Goal: Register for event/course

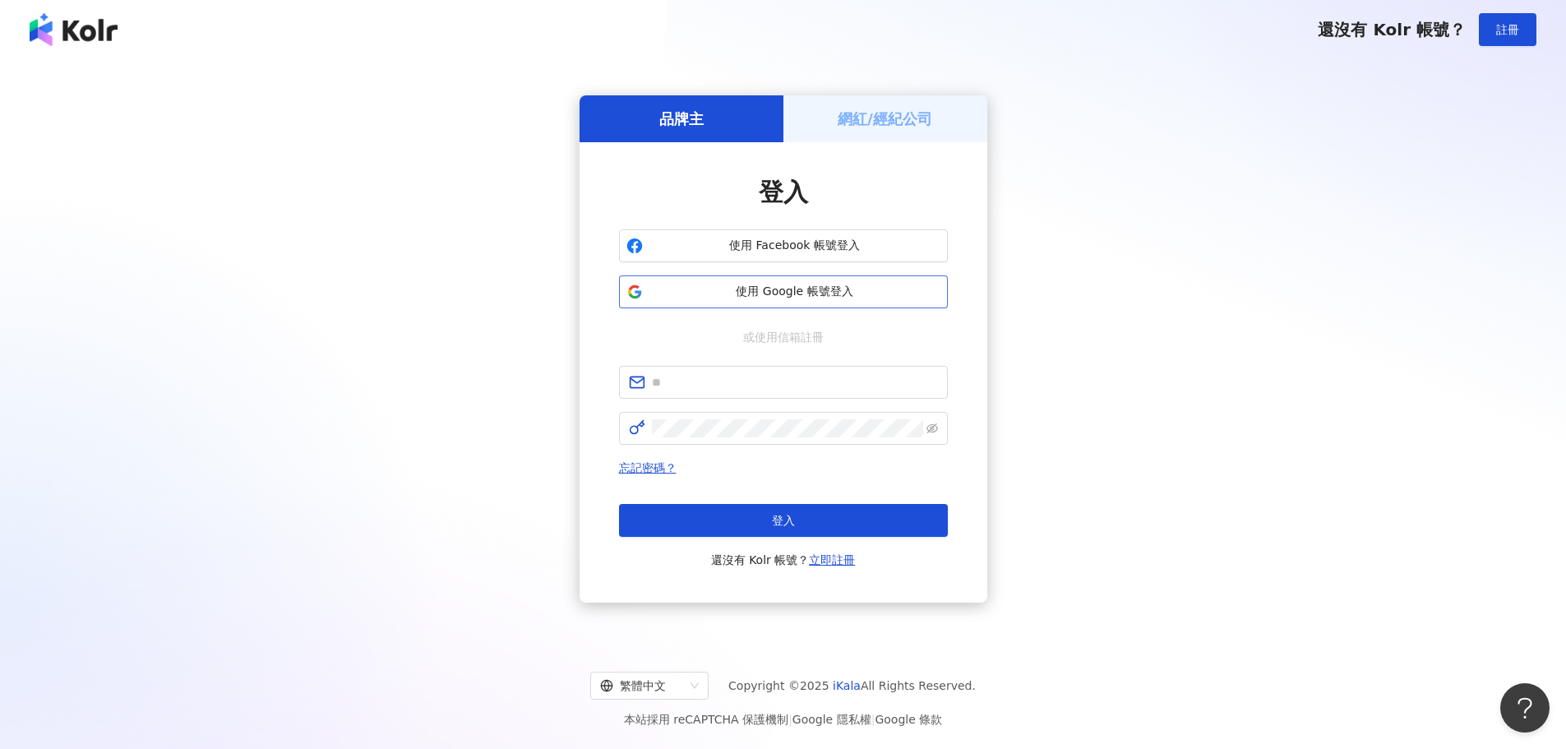
click at [798, 294] on span "使用 Google 帳號登入" at bounding box center [795, 292] width 291 height 16
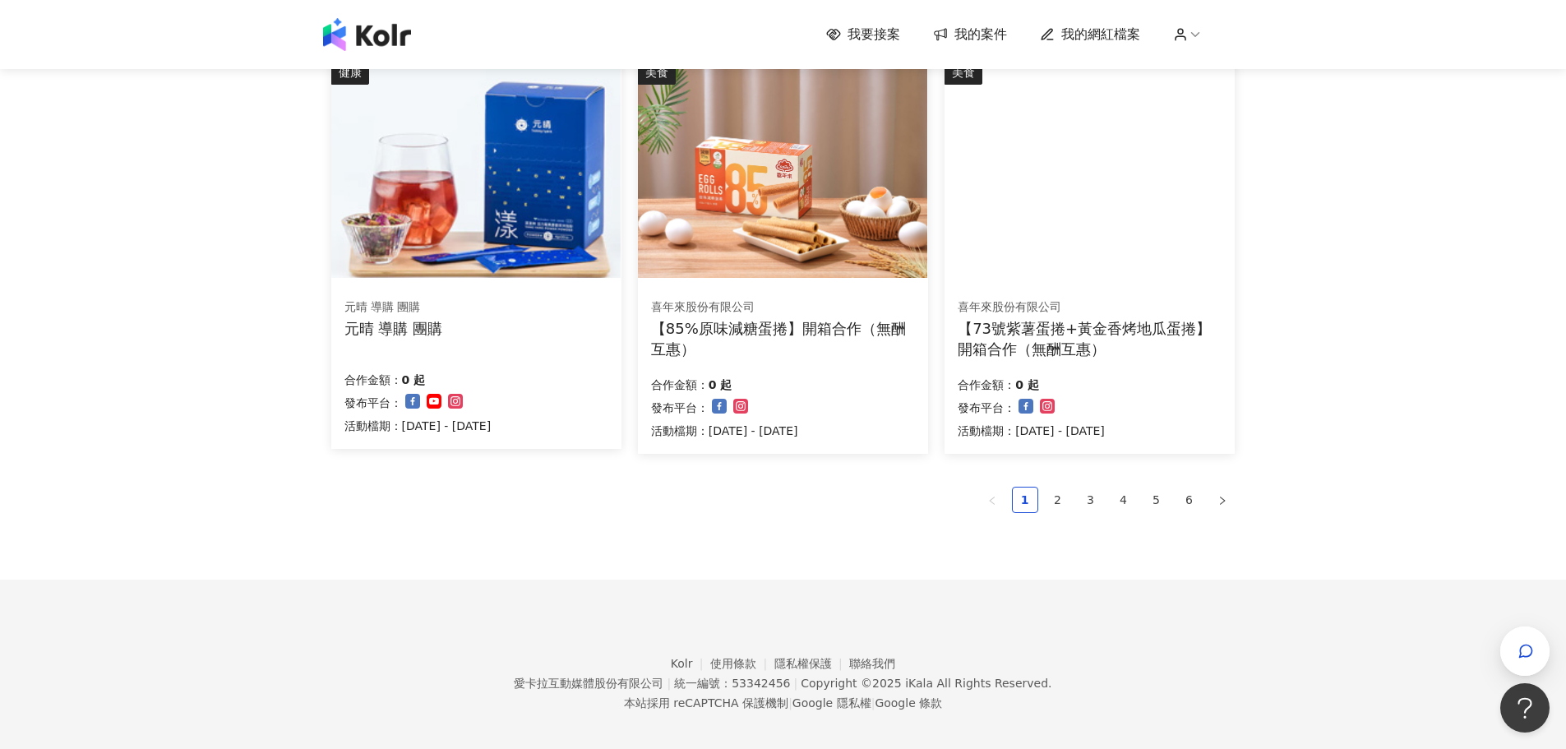
scroll to position [1015, 0]
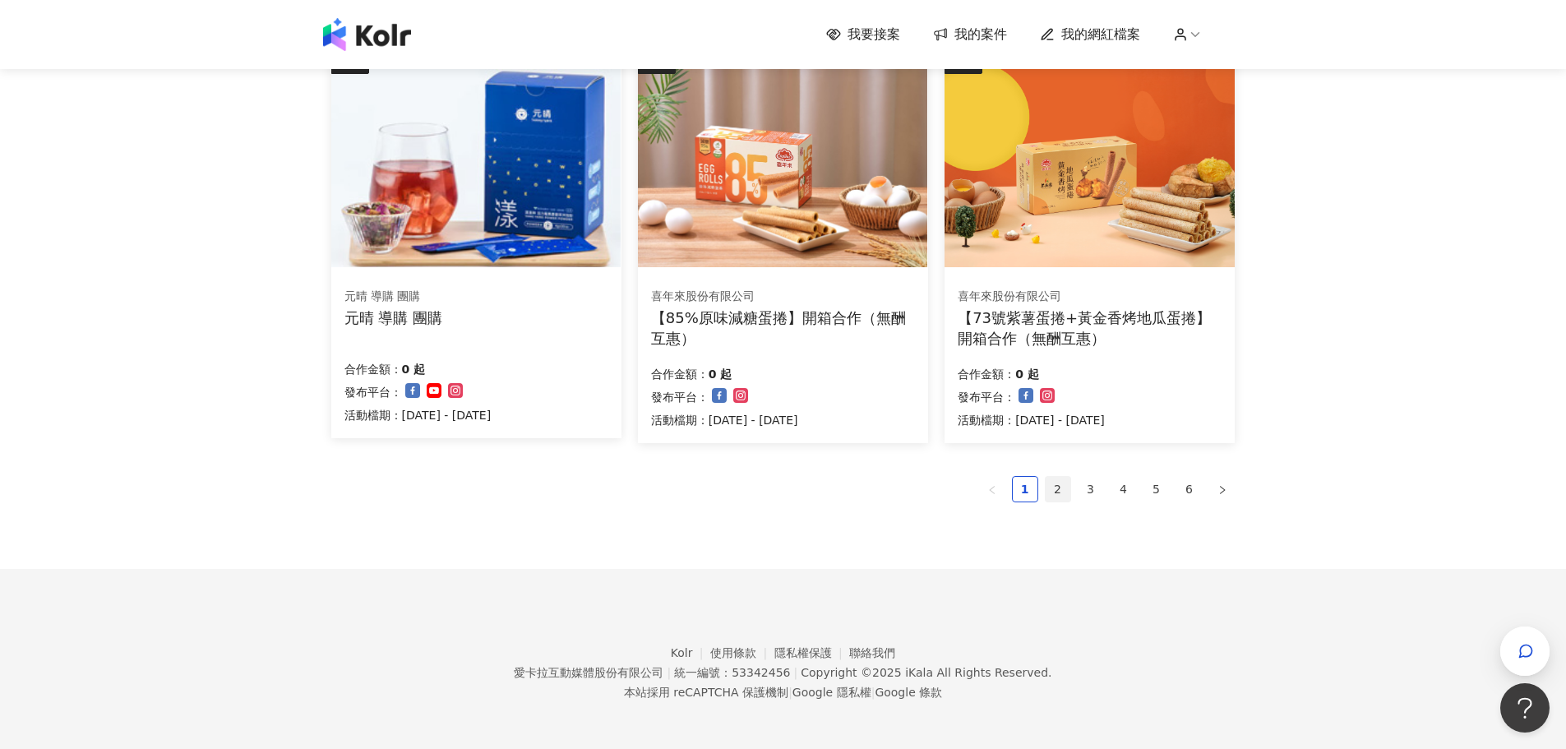
click at [1064, 492] on link "2" at bounding box center [1058, 489] width 25 height 25
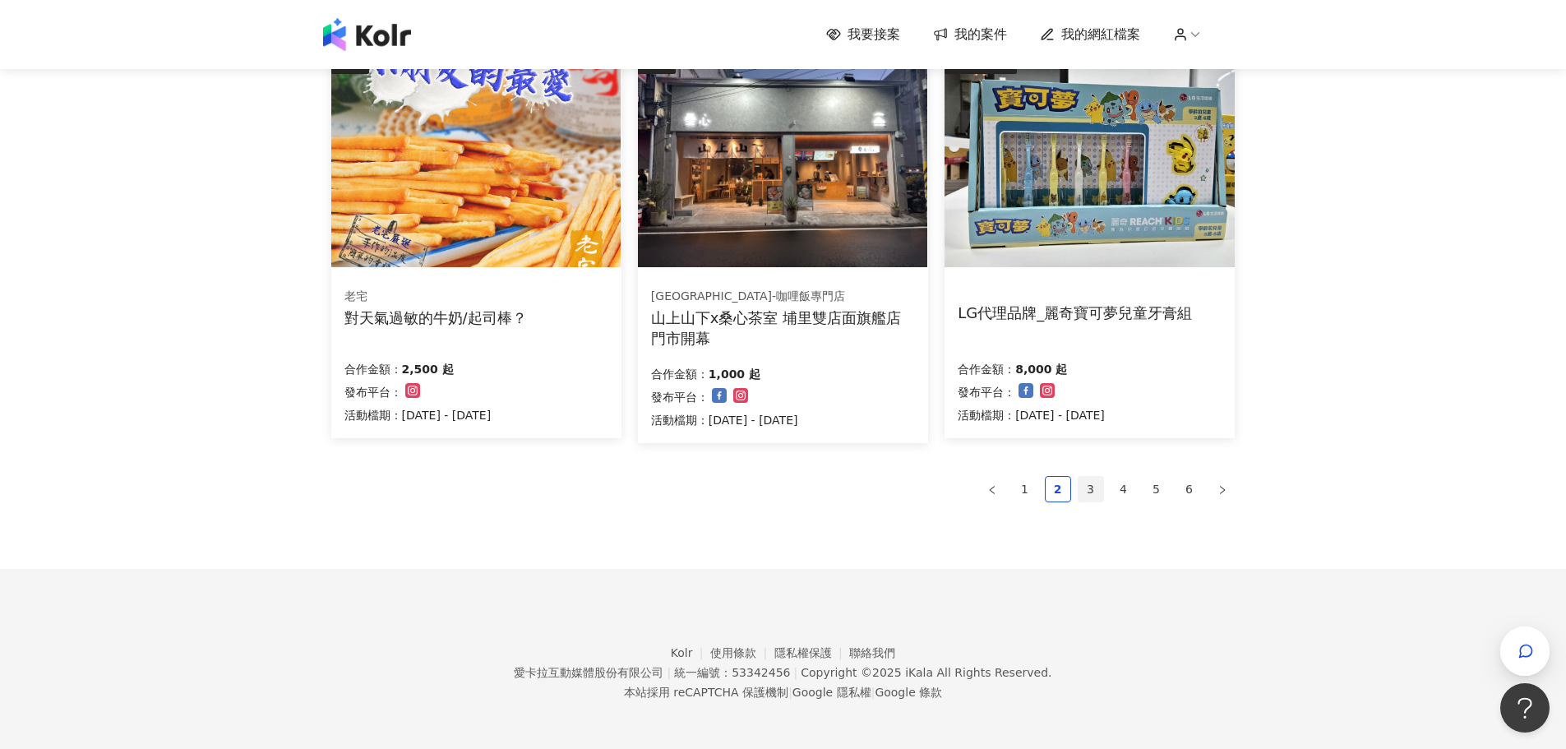
click at [1093, 480] on link "3" at bounding box center [1091, 489] width 25 height 25
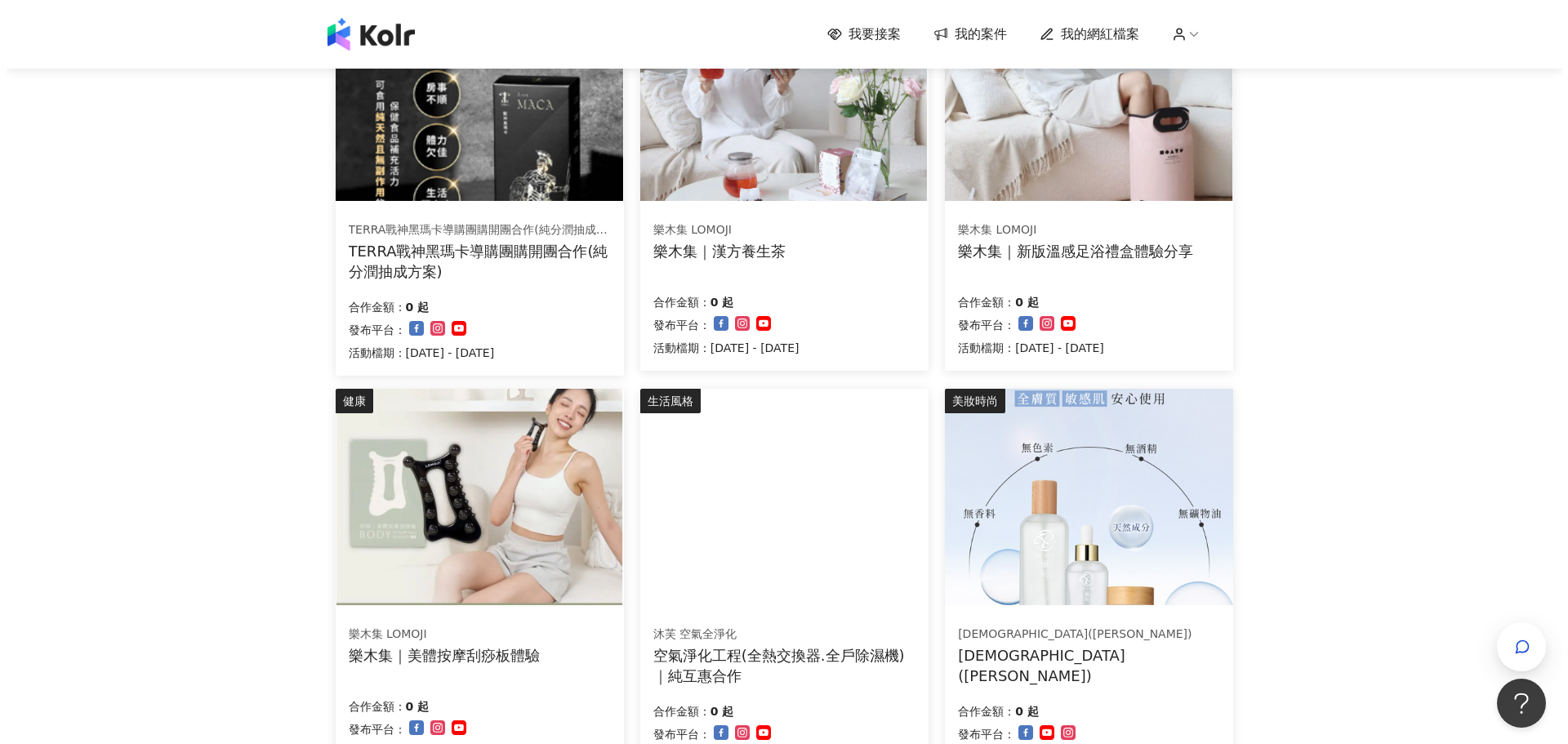
scroll to position [764, 0]
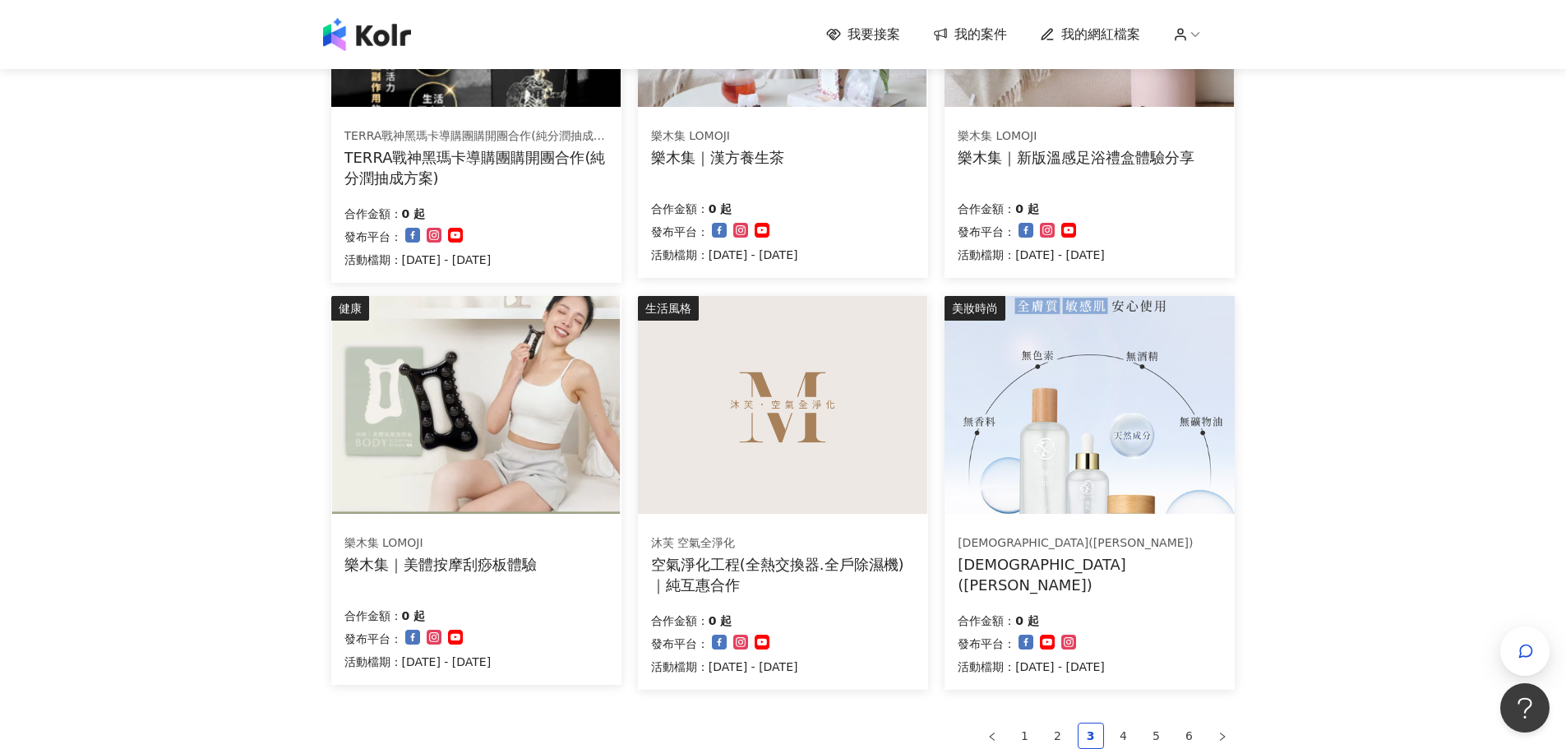
click at [472, 431] on img at bounding box center [475, 405] width 289 height 218
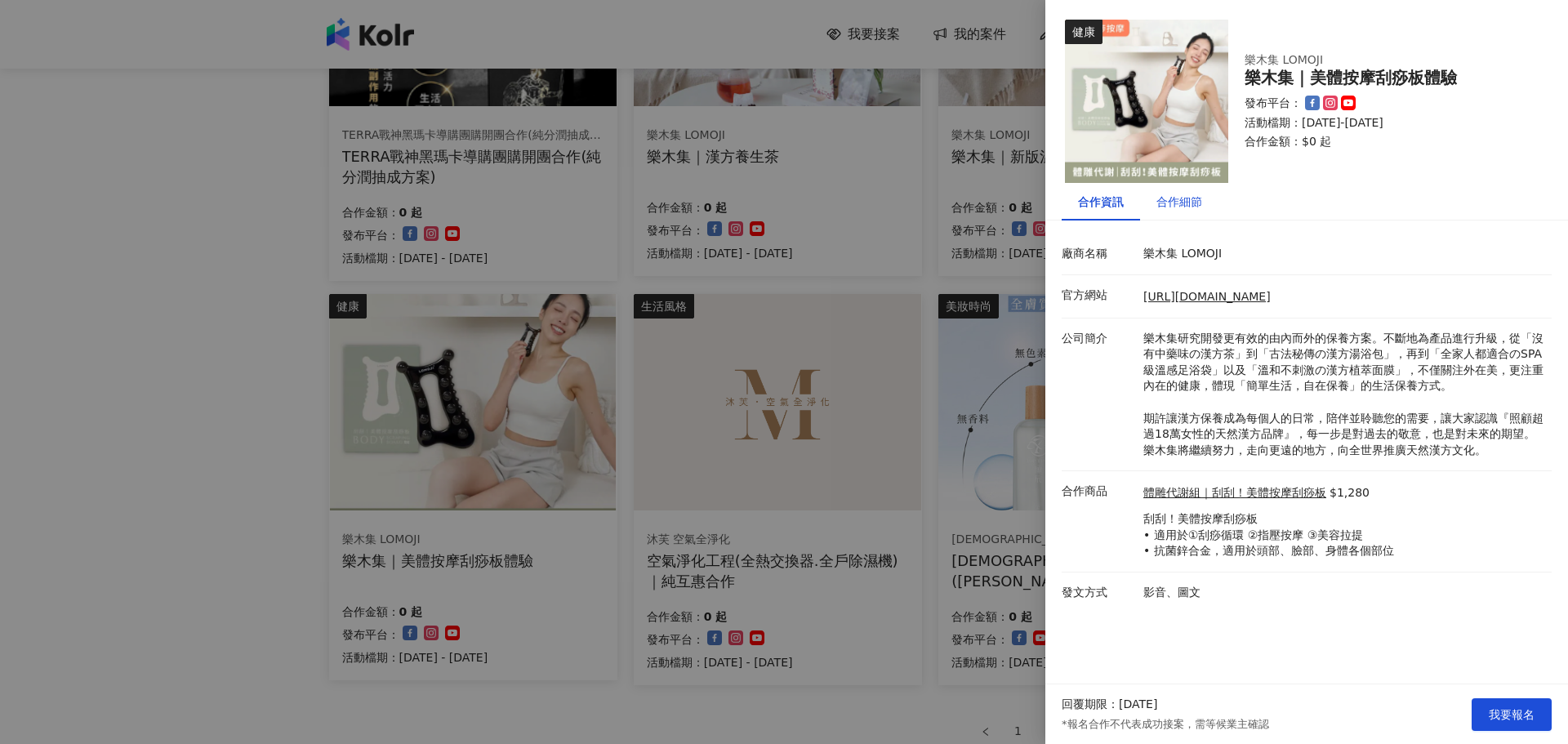
click at [1193, 207] on div "合作細節" at bounding box center [1179, 202] width 46 height 18
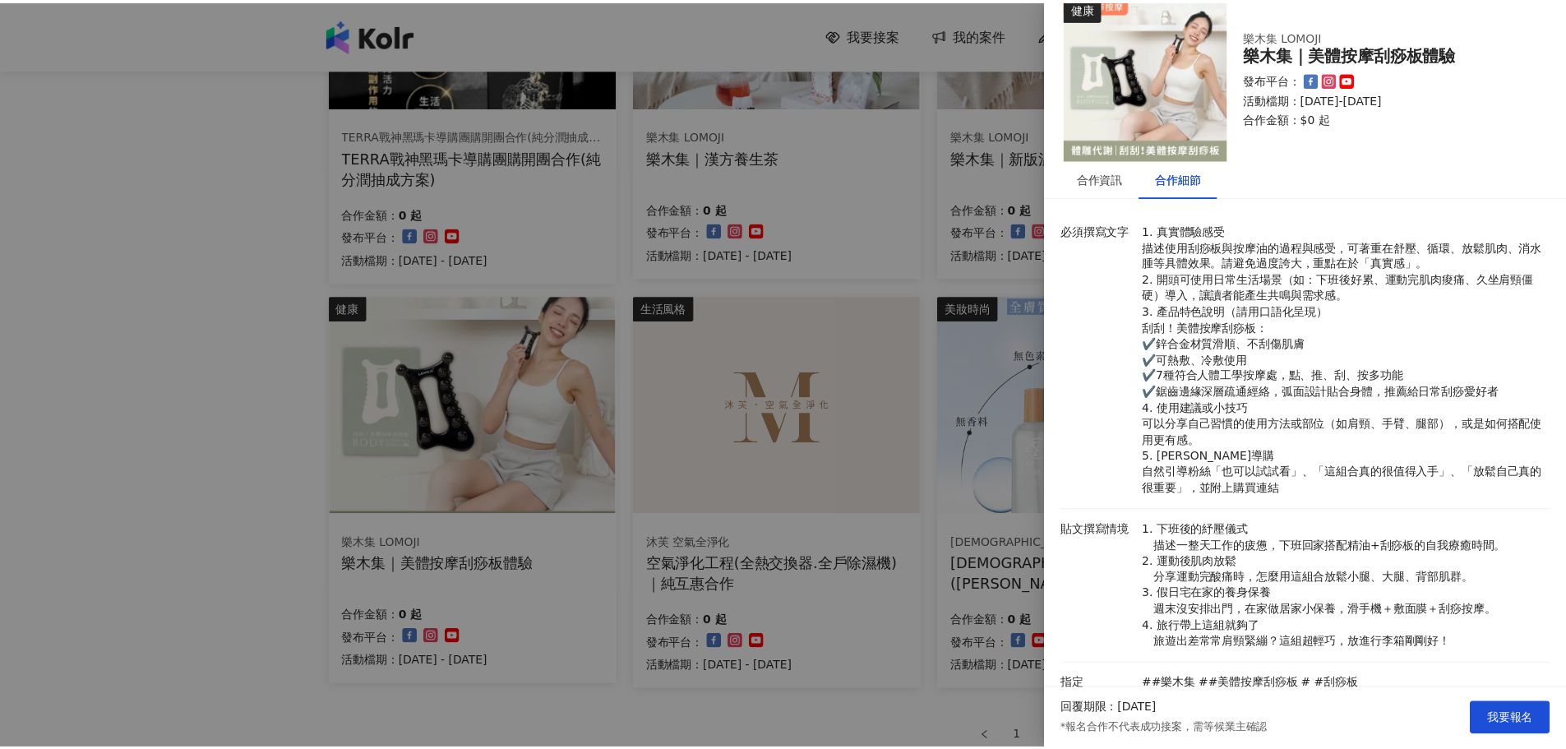
scroll to position [0, 0]
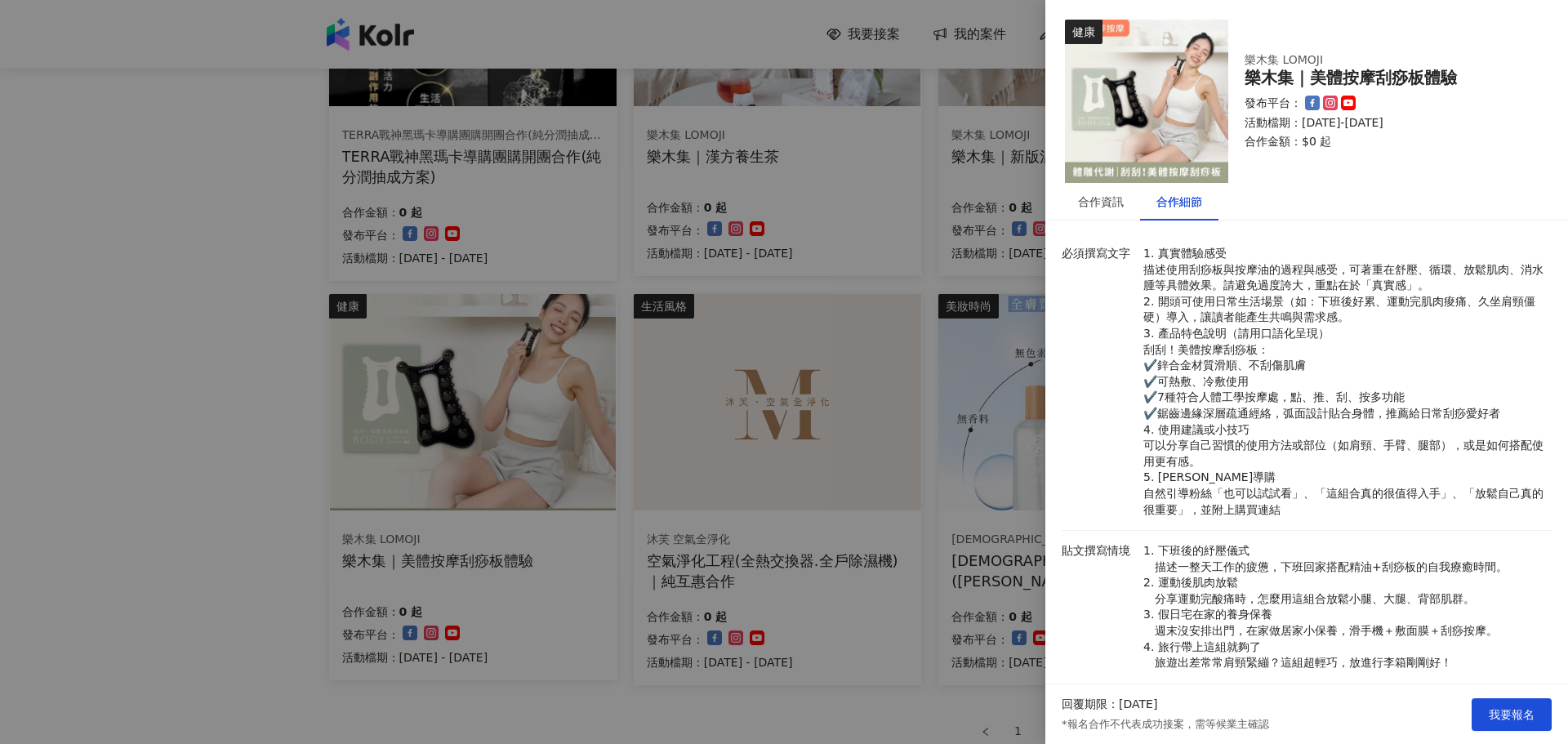
click at [89, 242] on div at bounding box center [784, 372] width 1568 height 744
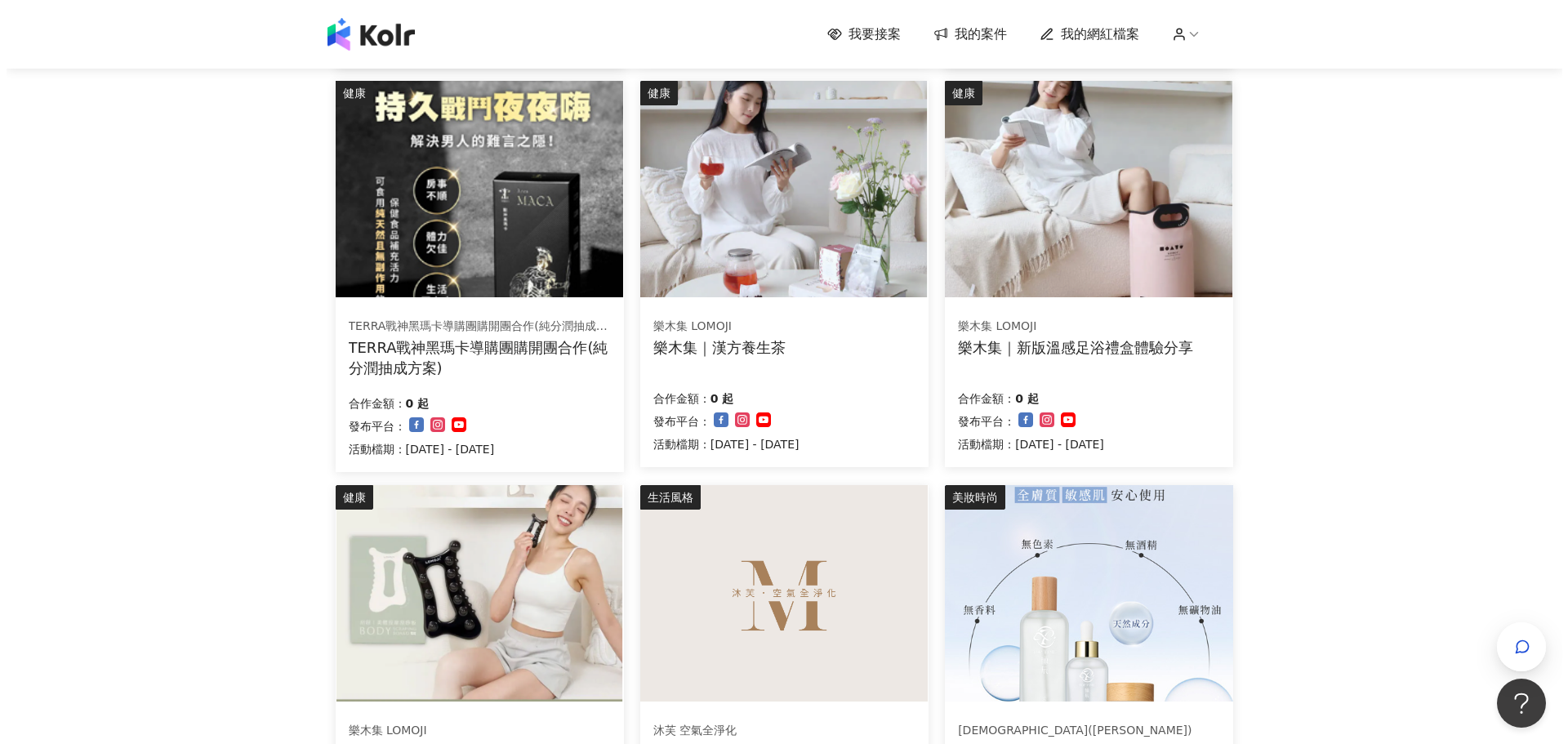
scroll to position [519, 0]
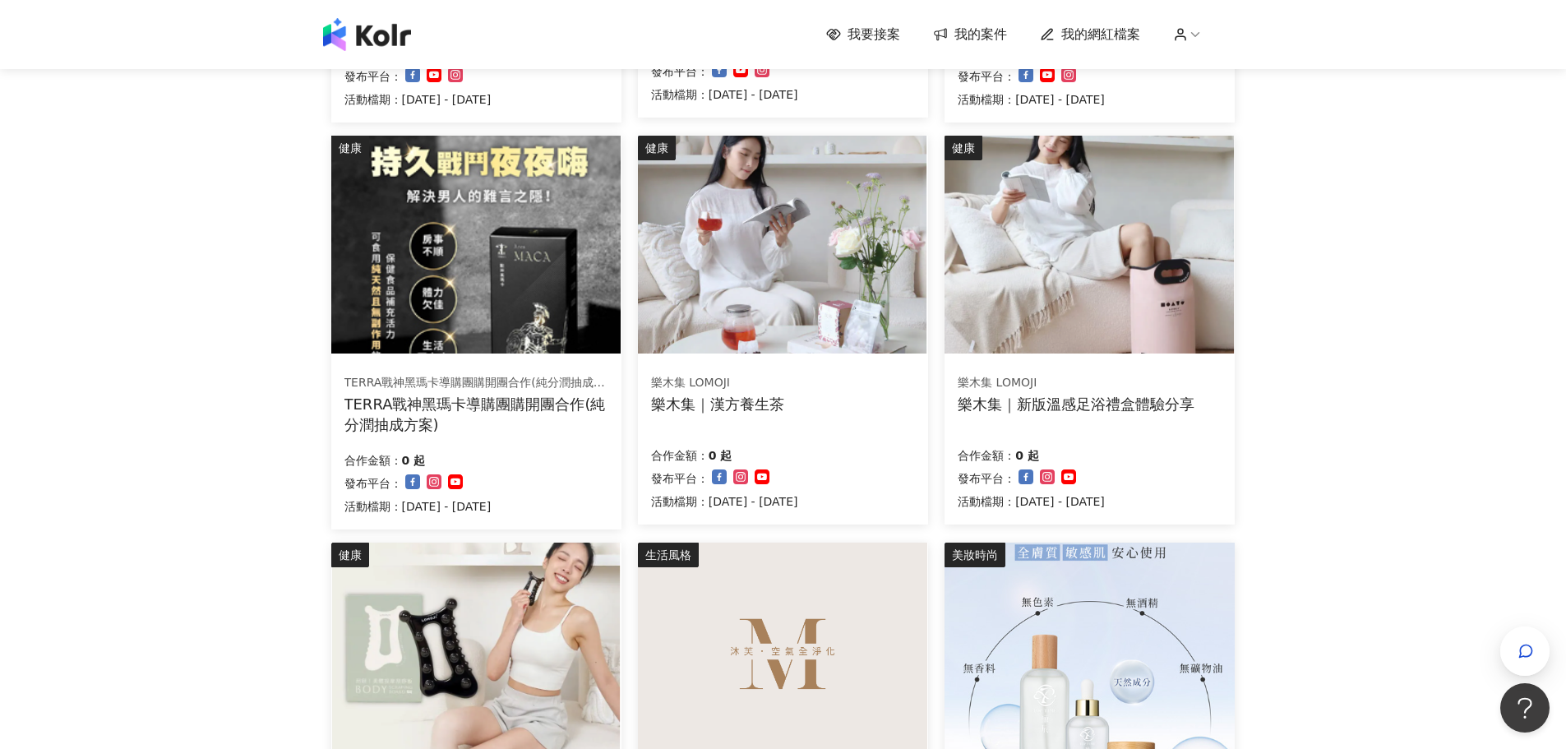
click at [1140, 400] on div "樂木集｜新版溫感足浴禮盒體驗分享" at bounding box center [1076, 404] width 237 height 21
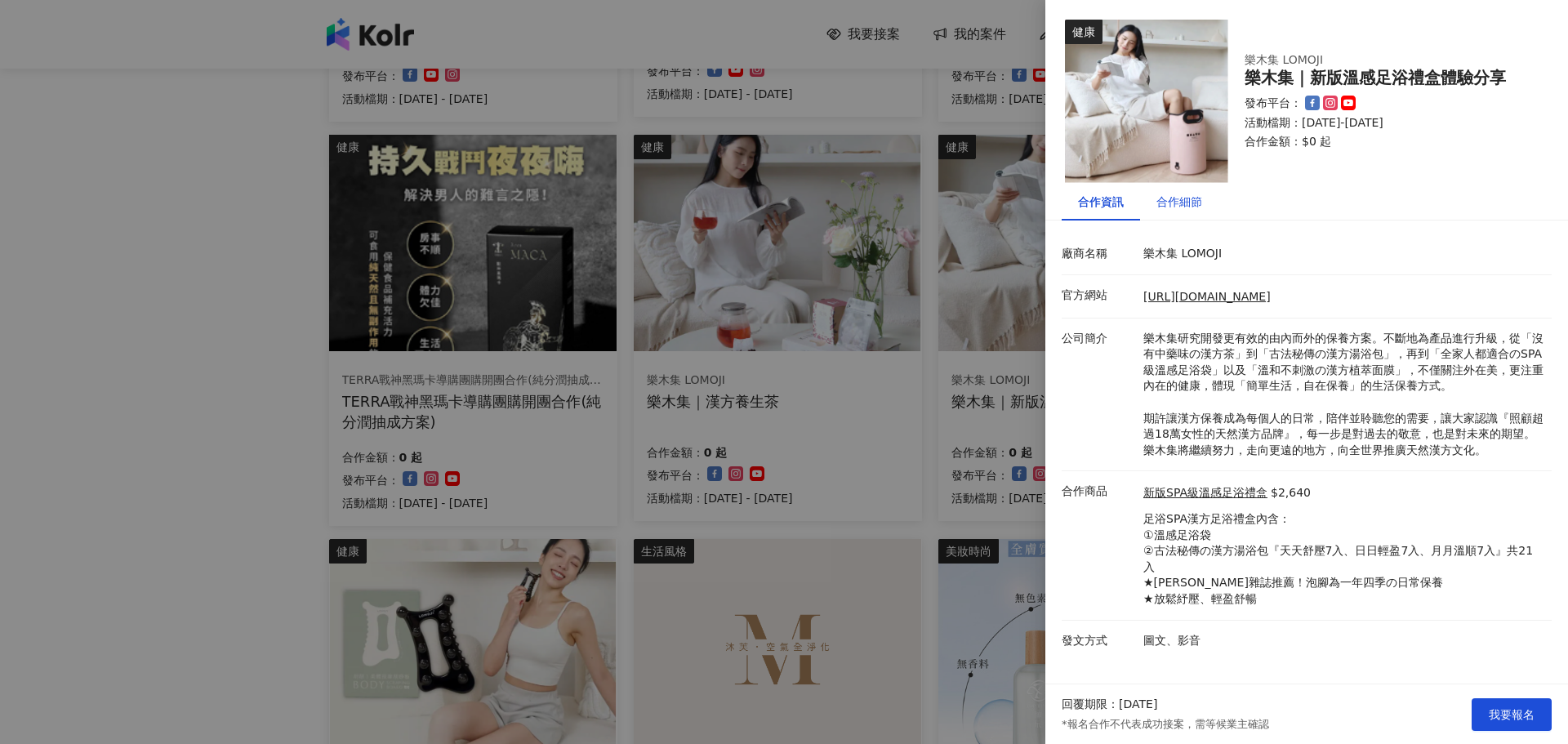
click at [1182, 205] on div "合作細節" at bounding box center [1179, 202] width 46 height 18
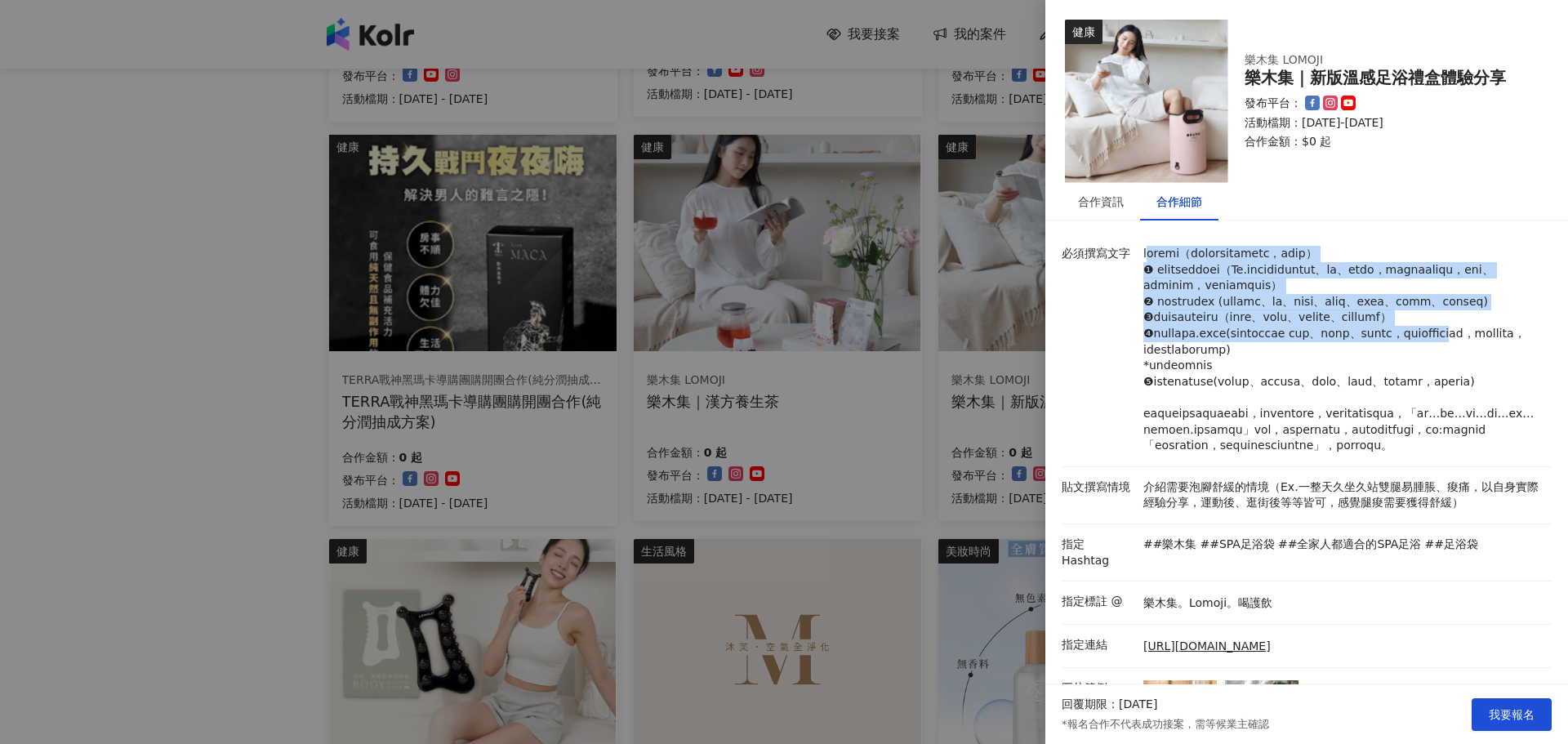
drag, startPoint x: 1149, startPoint y: 261, endPoint x: 1283, endPoint y: 402, distance: 194.5
click at [1283, 402] on p at bounding box center [1343, 350] width 400 height 209
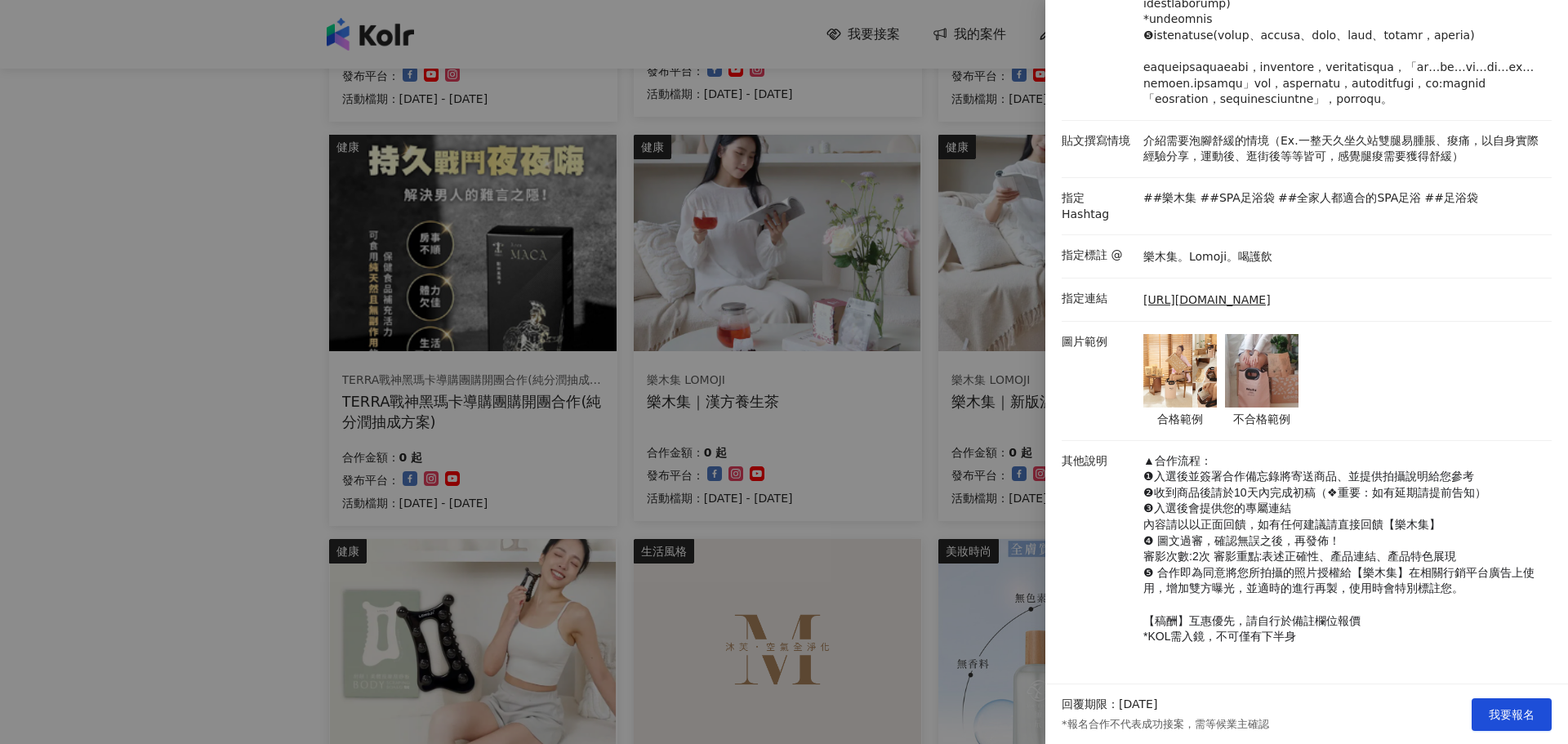
scroll to position [452, 0]
click at [1272, 370] on img at bounding box center [1261, 371] width 73 height 74
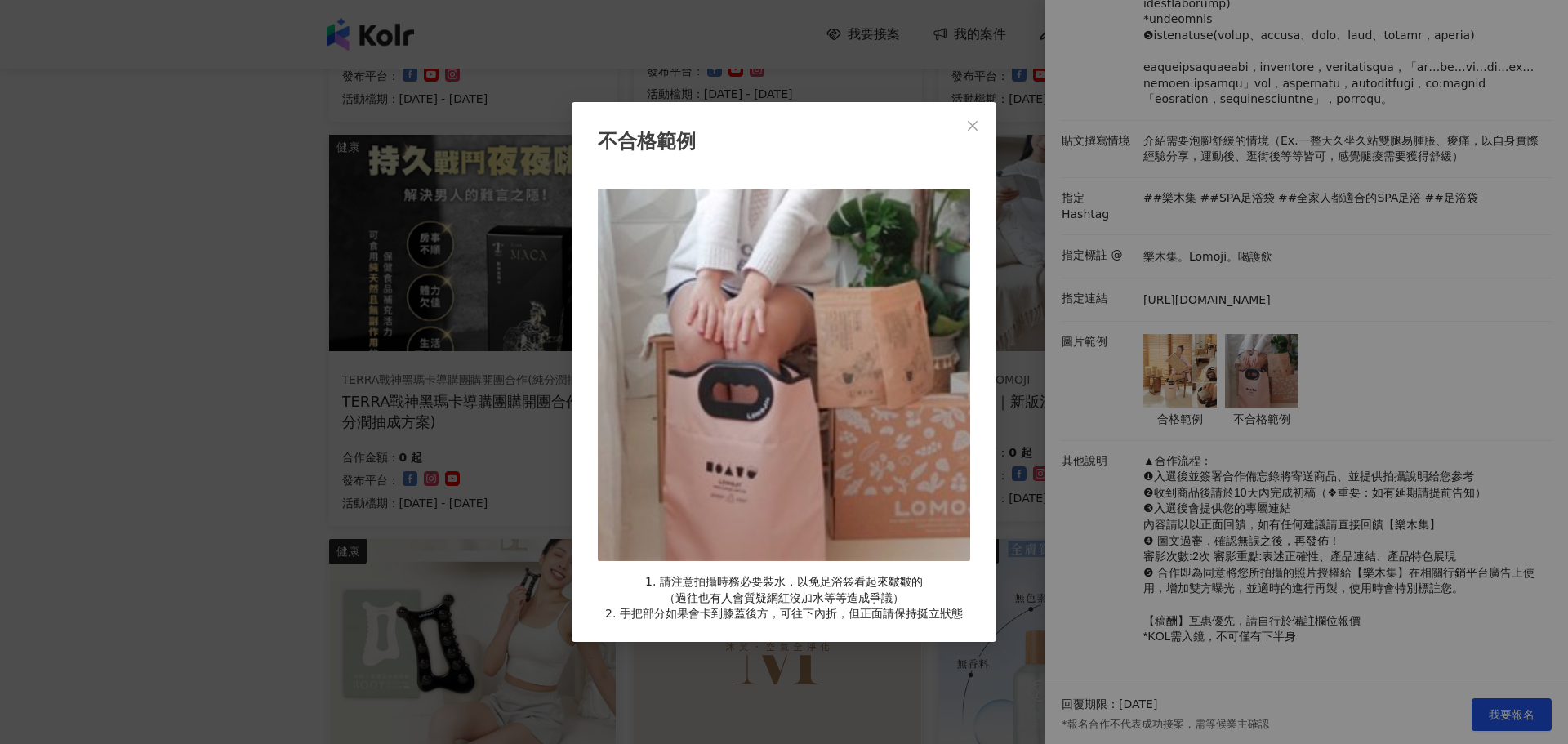
click at [1183, 370] on div "不合格範例 1. 請注意拍攝時務必要裝水，以免足浴袋看起來皺皺的 （過往也有人會質疑網紅沒加水等等造成爭議） 2. 手把部分如果會卡到膝蓋後方，可往下內折，但…" at bounding box center [784, 372] width 1568 height 744
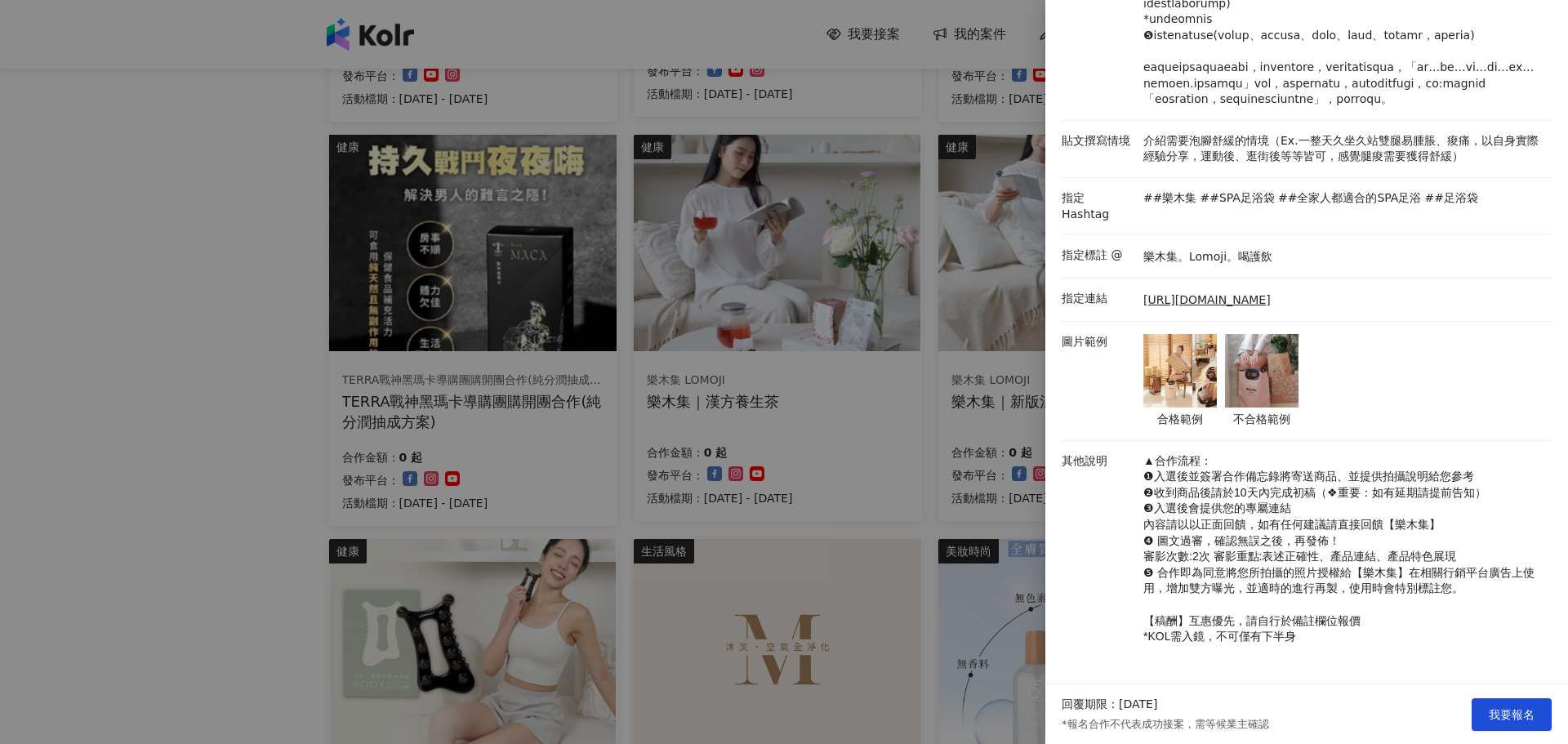
click at [1180, 370] on img at bounding box center [1180, 371] width 73 height 74
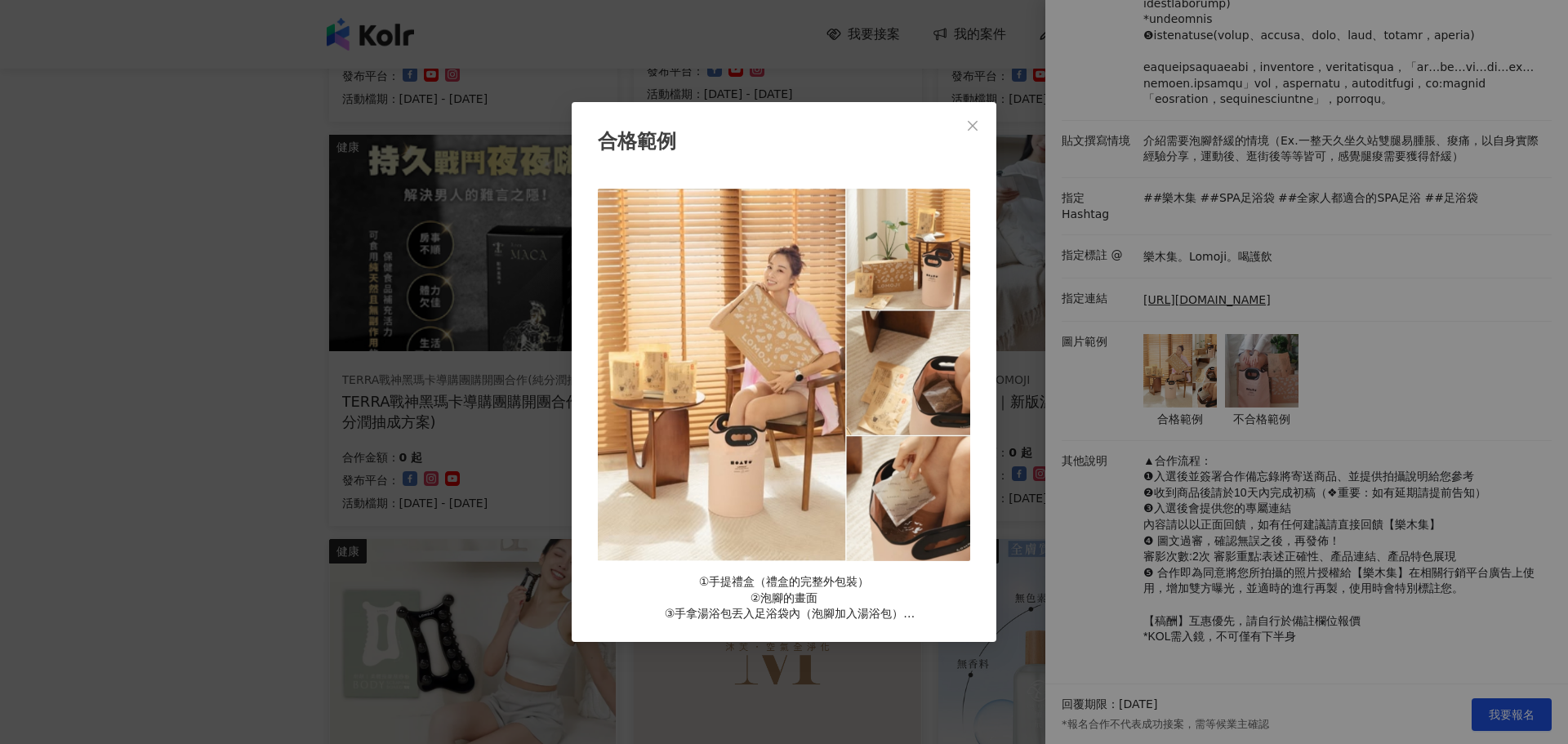
click at [1369, 387] on div "合格範例 ①手提禮盒（禮盒的完整外包裝） ②泡腳的畫面 ③手拿湯浴包丟入足浴袋內（泡腳加入湯浴包） ④使用足浴袋的情境（EX. 沙發、床邊）" at bounding box center [784, 372] width 1568 height 744
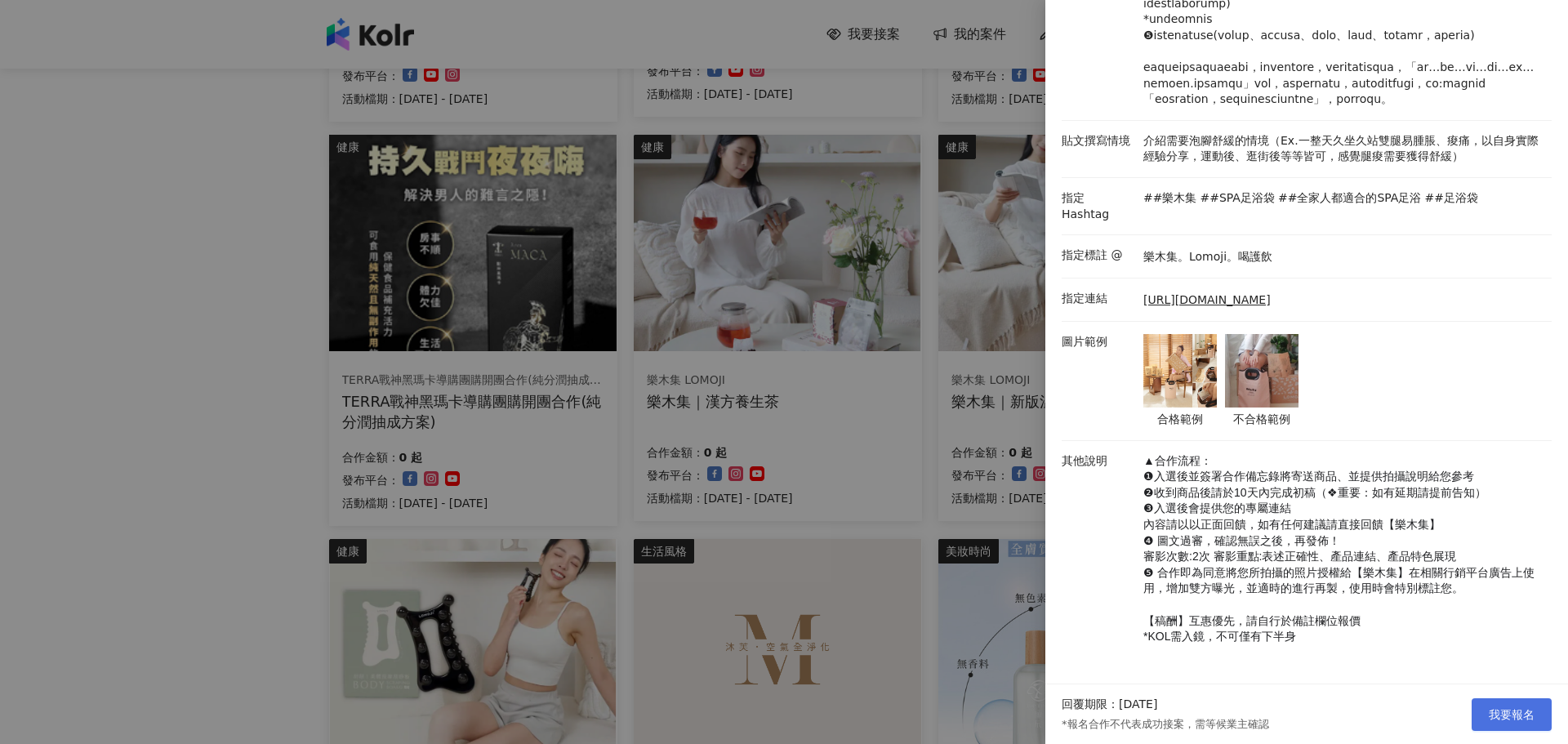
click at [1493, 714] on span "我要報名" at bounding box center [1511, 714] width 46 height 13
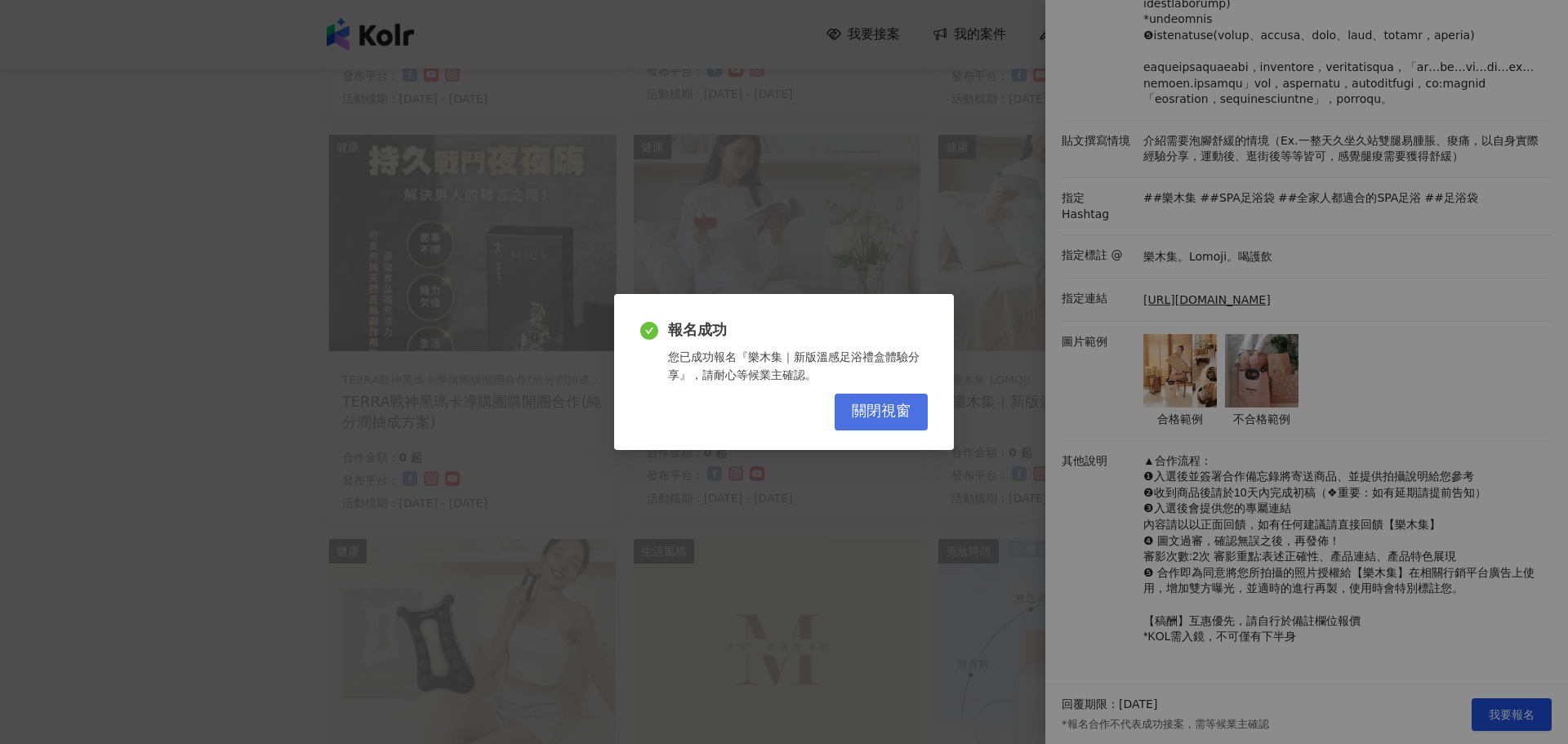
click at [891, 410] on span "關閉視窗" at bounding box center [881, 411] width 59 height 18
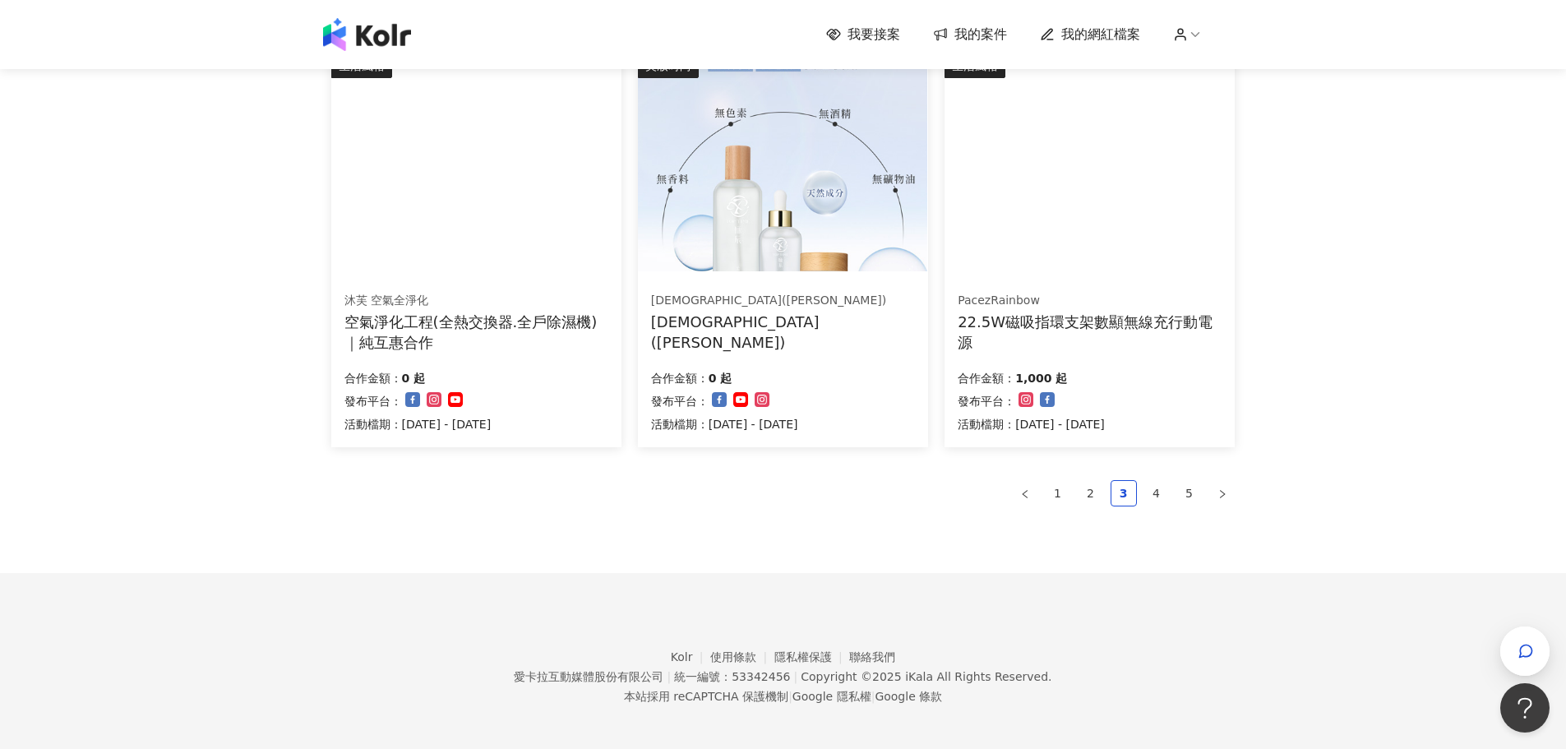
scroll to position [1015, 0]
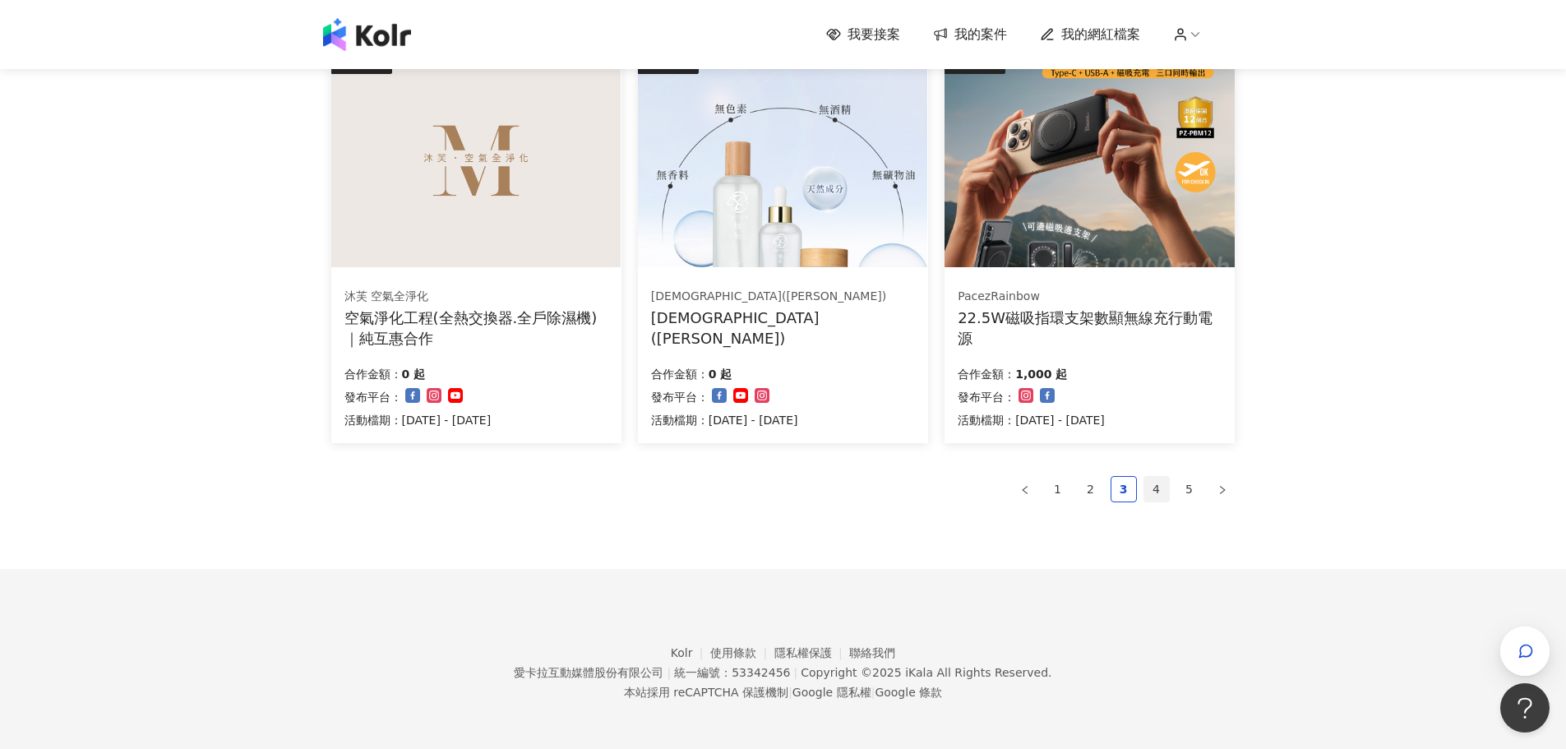
click at [1158, 482] on link "4" at bounding box center [1157, 489] width 25 height 25
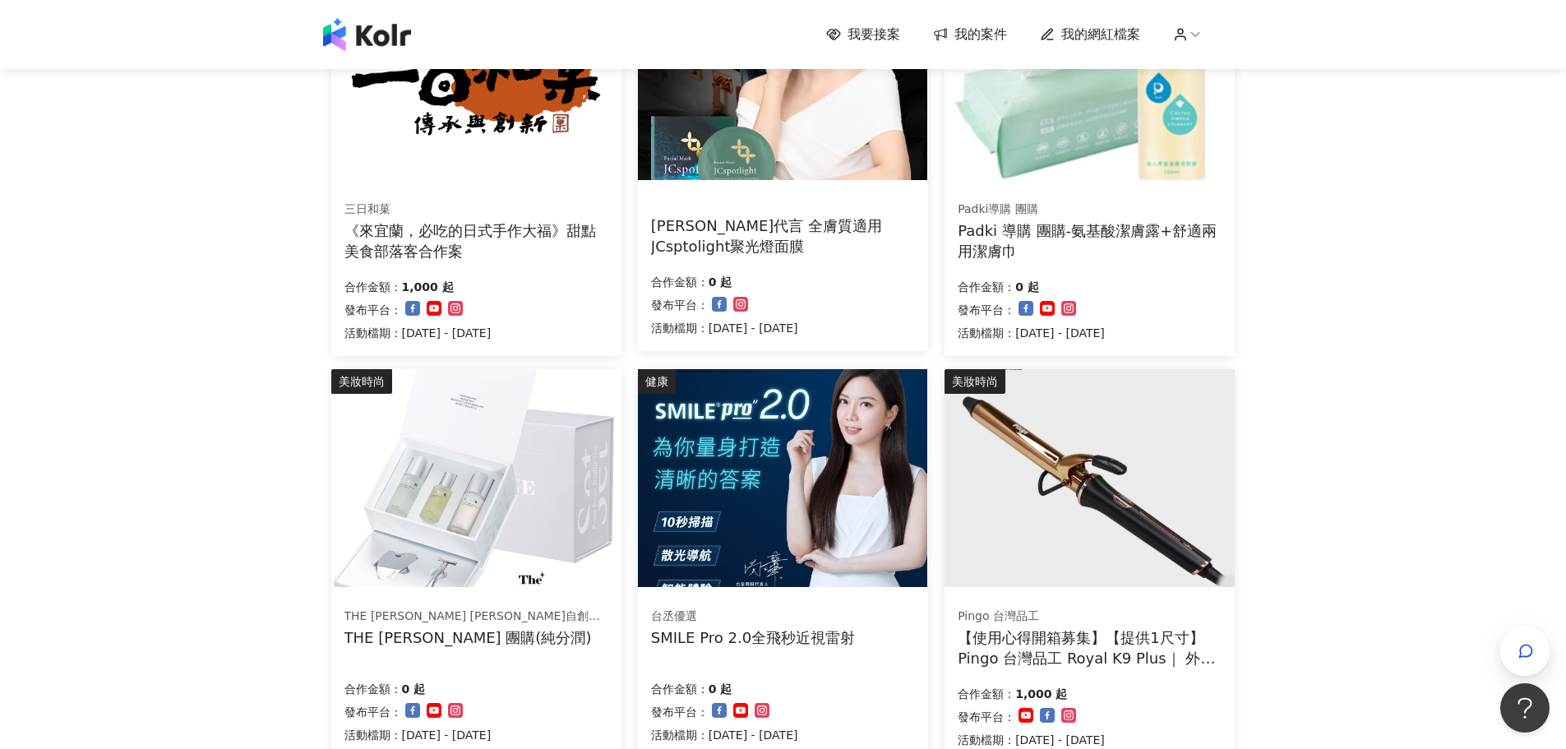
scroll to position [851, 0]
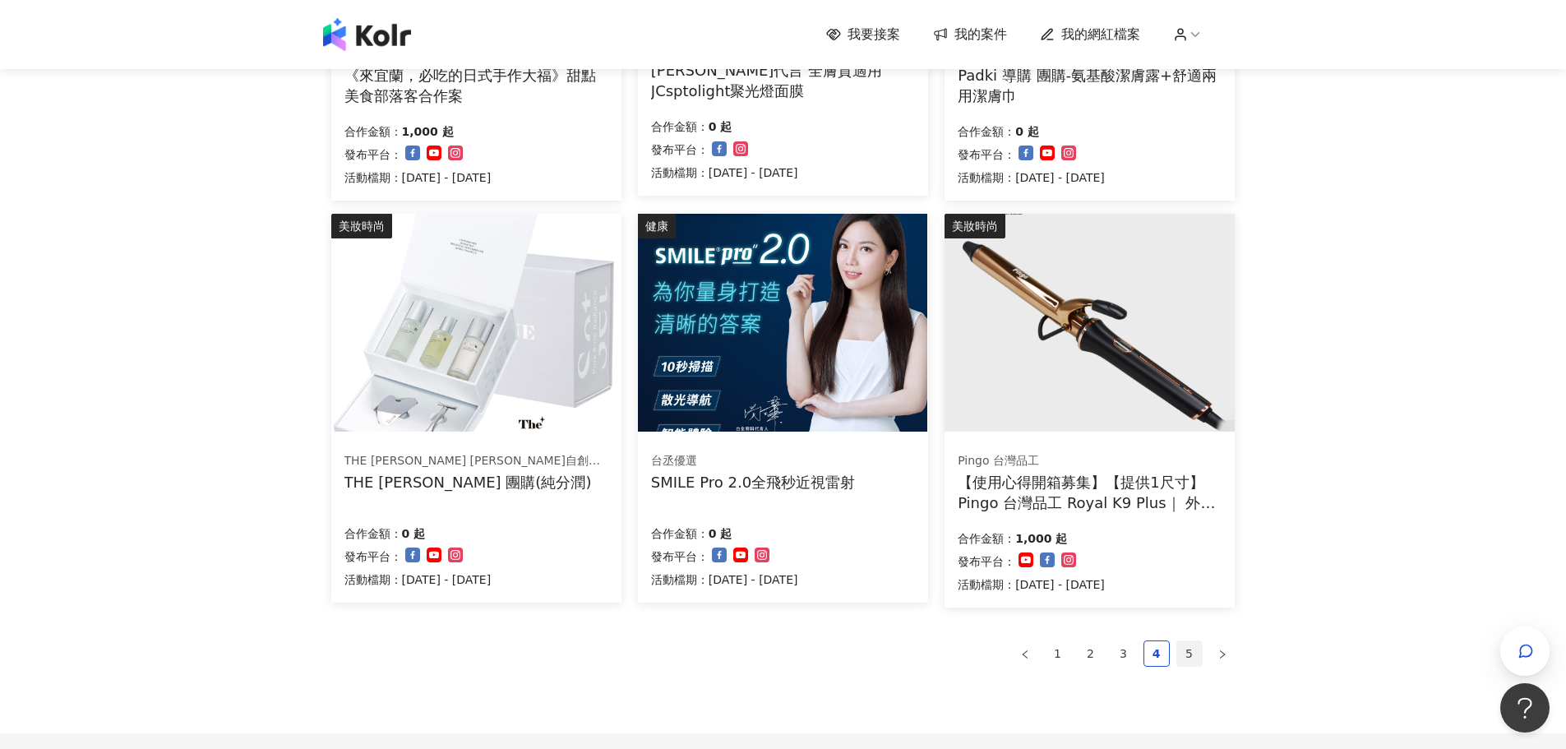
click at [1186, 649] on link "5" at bounding box center [1189, 653] width 25 height 25
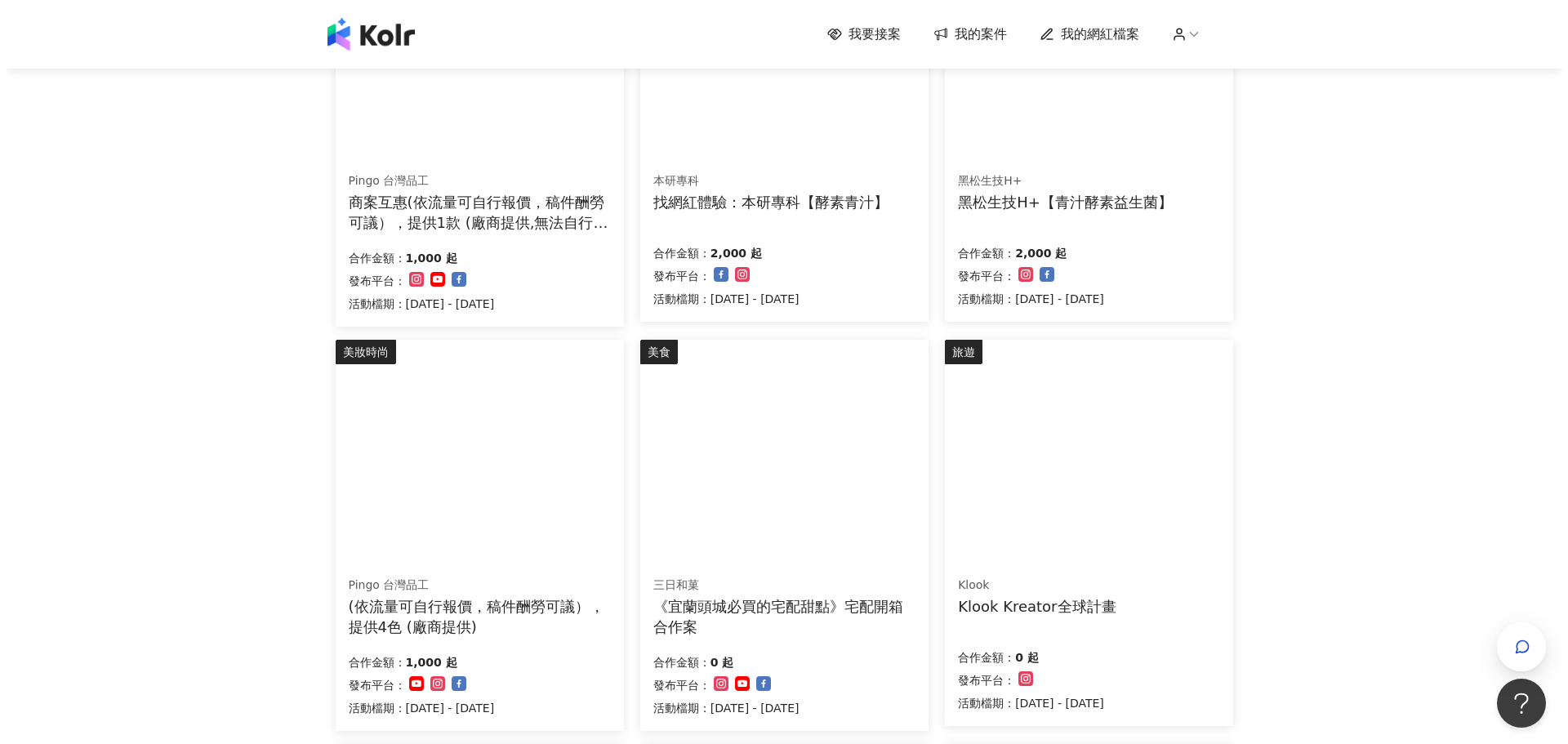
scroll to position [273, 0]
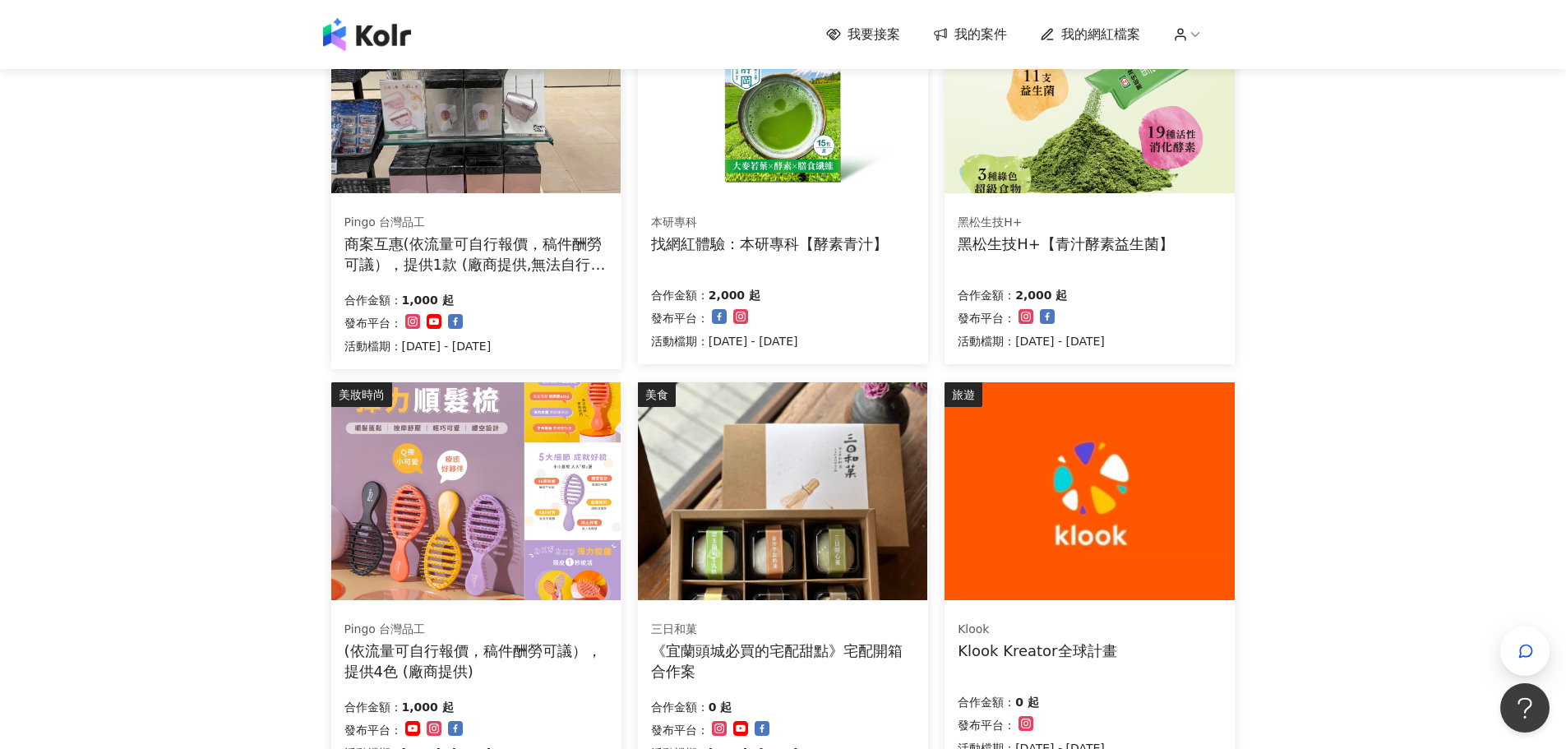
click at [456, 489] on img at bounding box center [475, 491] width 289 height 218
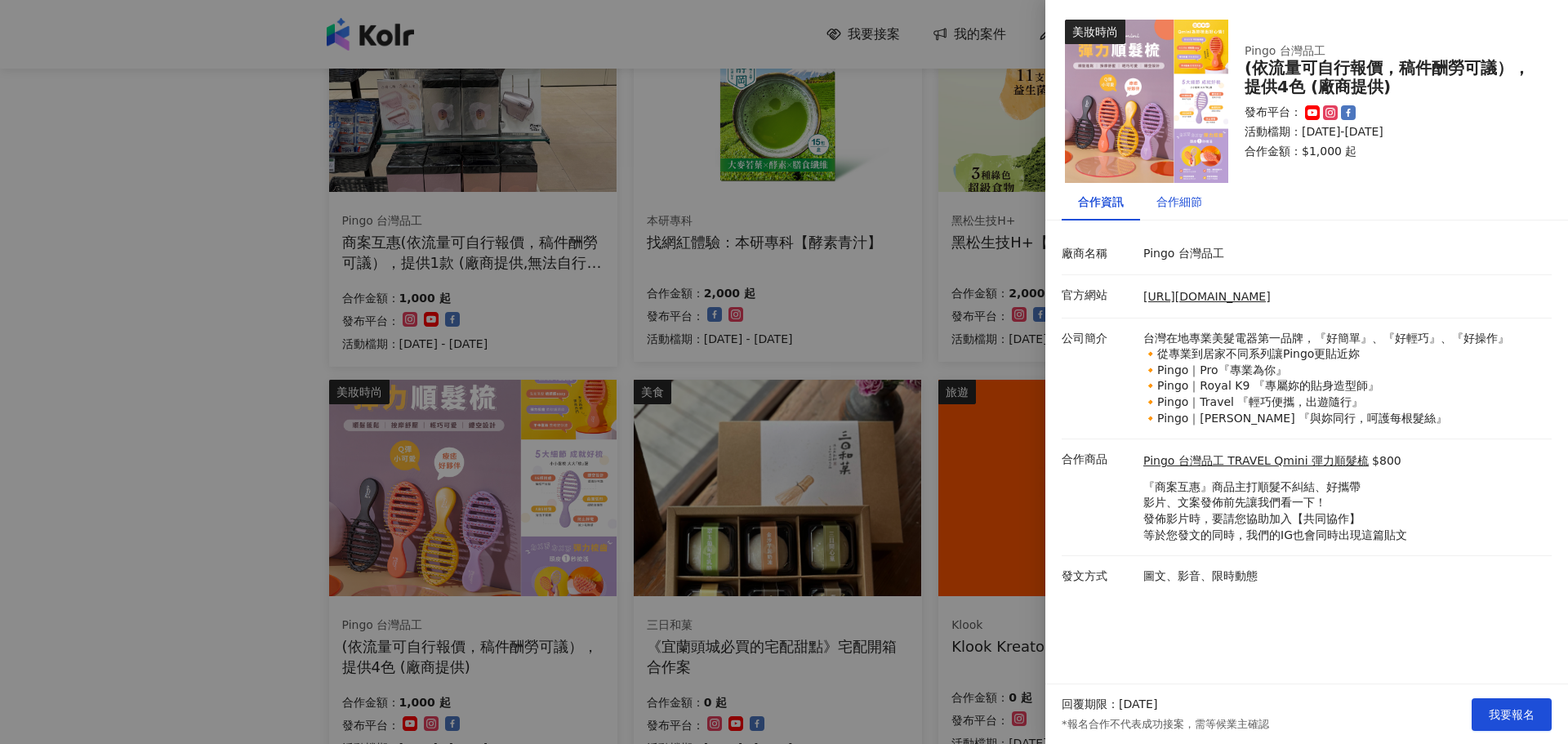
click at [1172, 197] on div "合作細節" at bounding box center [1179, 202] width 46 height 18
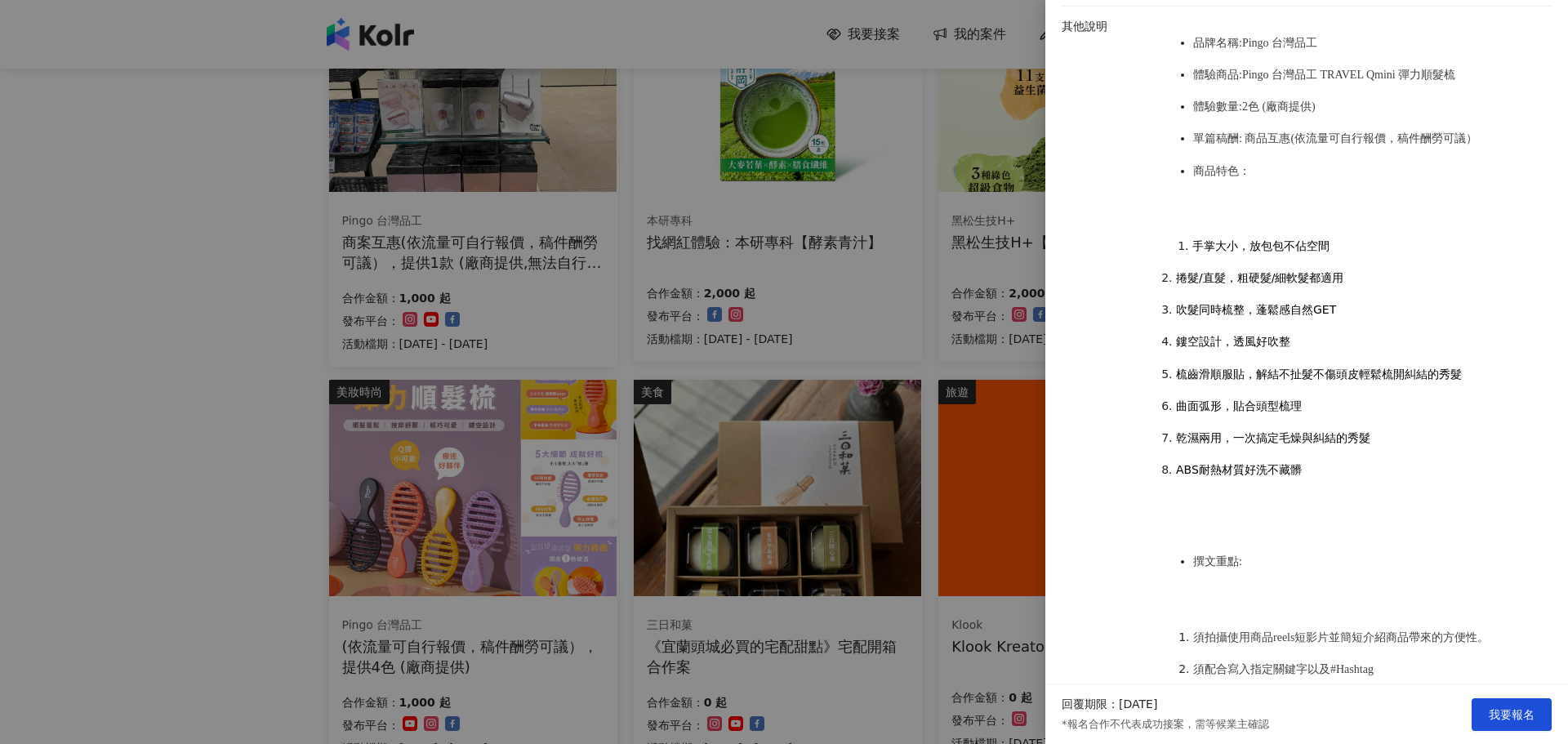
scroll to position [327, 0]
click at [1533, 713] on span "我要報名" at bounding box center [1511, 714] width 46 height 13
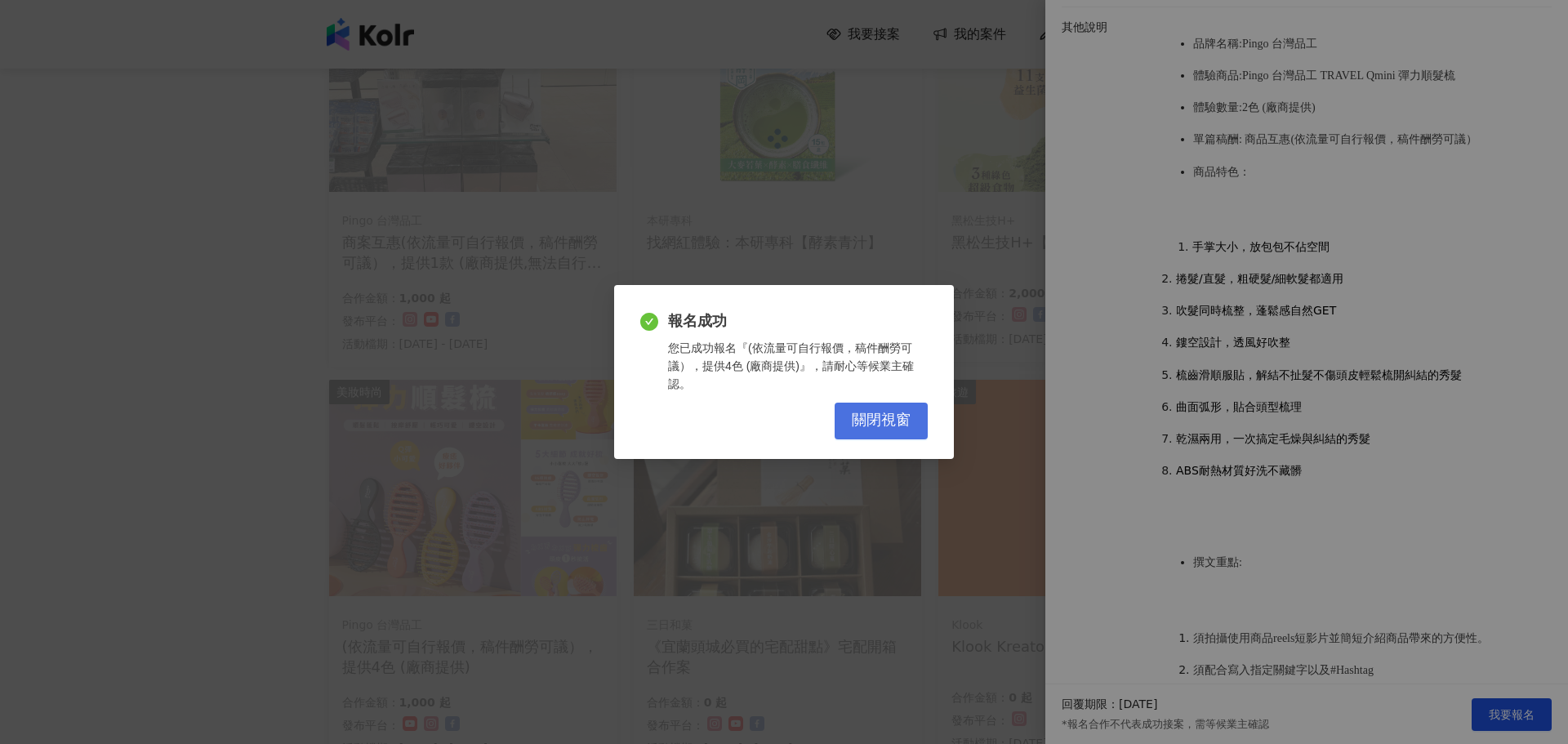
click at [898, 415] on span "關閉視窗" at bounding box center [881, 420] width 59 height 18
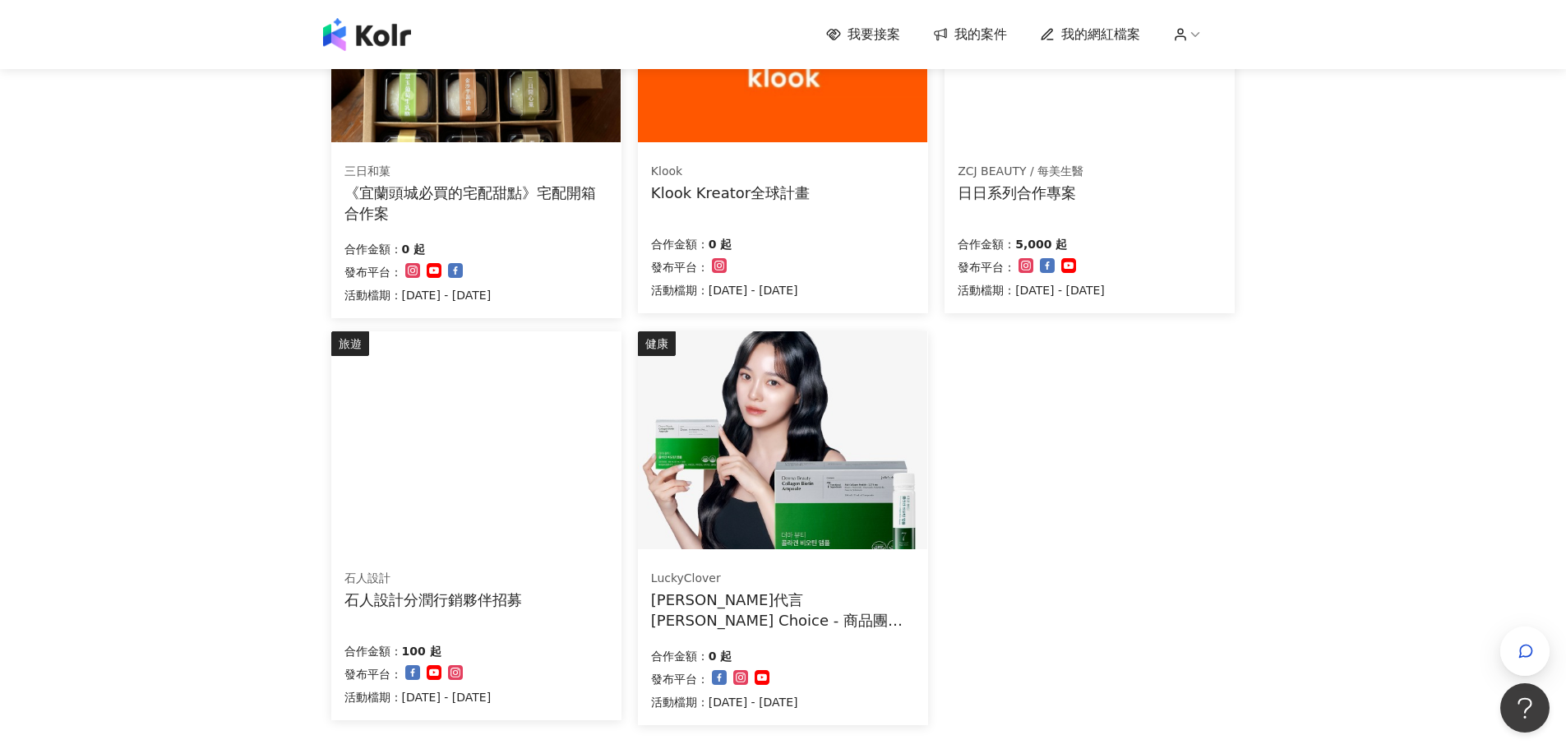
scroll to position [740, 0]
